Goal: Information Seeking & Learning: Check status

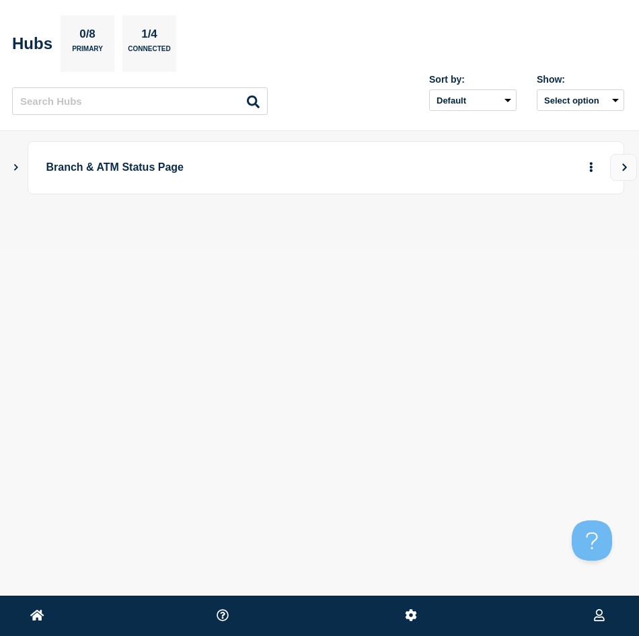
click at [16, 166] on icon "Show Connected Hubs" at bounding box center [16, 167] width 4 height 7
click at [577, 235] on button "button" at bounding box center [569, 234] width 22 height 21
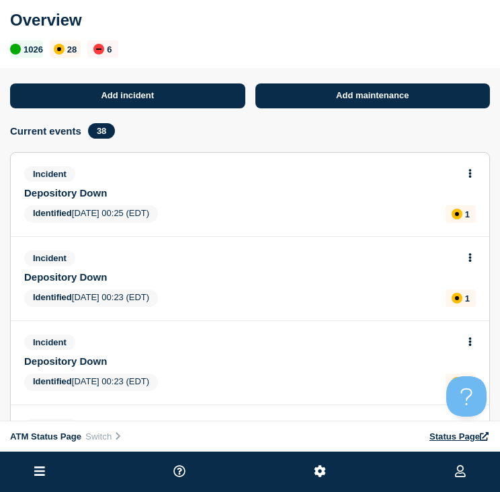
click at [36, 468] on icon at bounding box center [39, 471] width 11 height 13
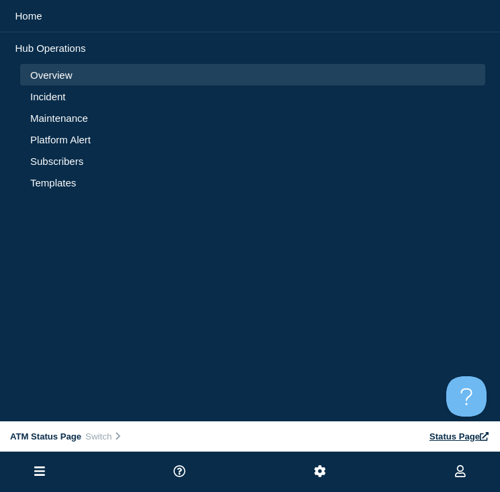
click at [48, 107] on li "Incident" at bounding box center [252, 118] width 465 height 22
click at [48, 96] on link "Incident" at bounding box center [252, 96] width 445 height 11
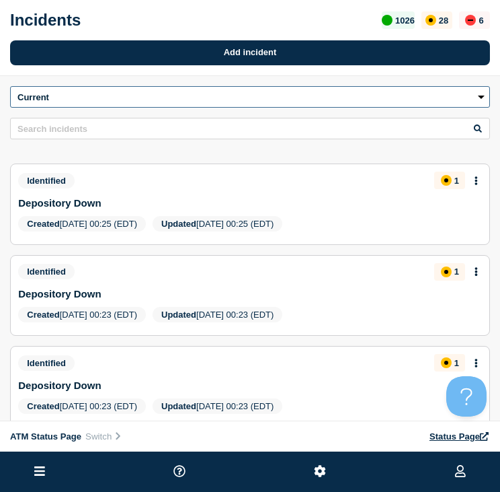
click at [254, 108] on select "Current Drafts History" at bounding box center [250, 97] width 480 height 22
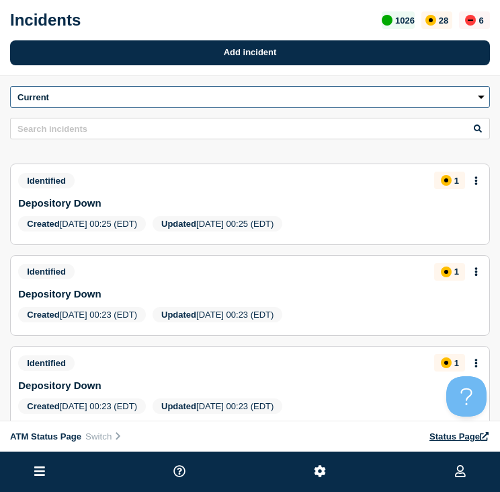
drag, startPoint x: 465, startPoint y: 109, endPoint x: 455, endPoint y: 110, distance: 10.8
click at [465, 108] on select "Current Drafts History" at bounding box center [250, 97] width 480 height 22
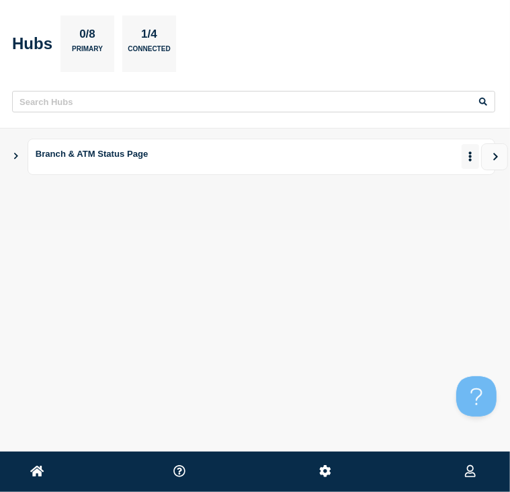
click at [473, 149] on button "More actions" at bounding box center [470, 156] width 17 height 25
click at [393, 201] on link "View Status Page" at bounding box center [439, 196] width 99 height 11
